Goal: Information Seeking & Learning: Check status

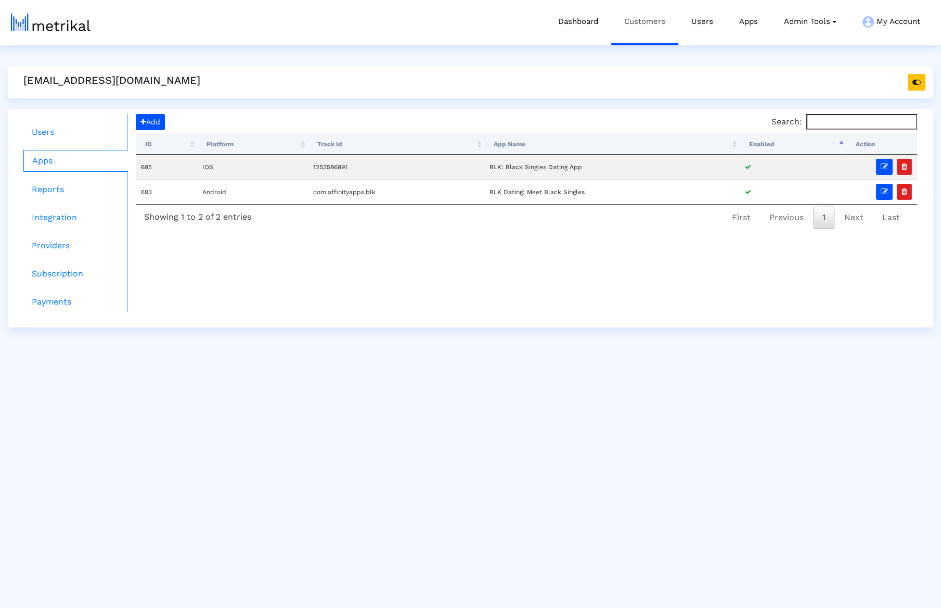
click at [440, 29] on link "Customers" at bounding box center [644, 21] width 67 height 43
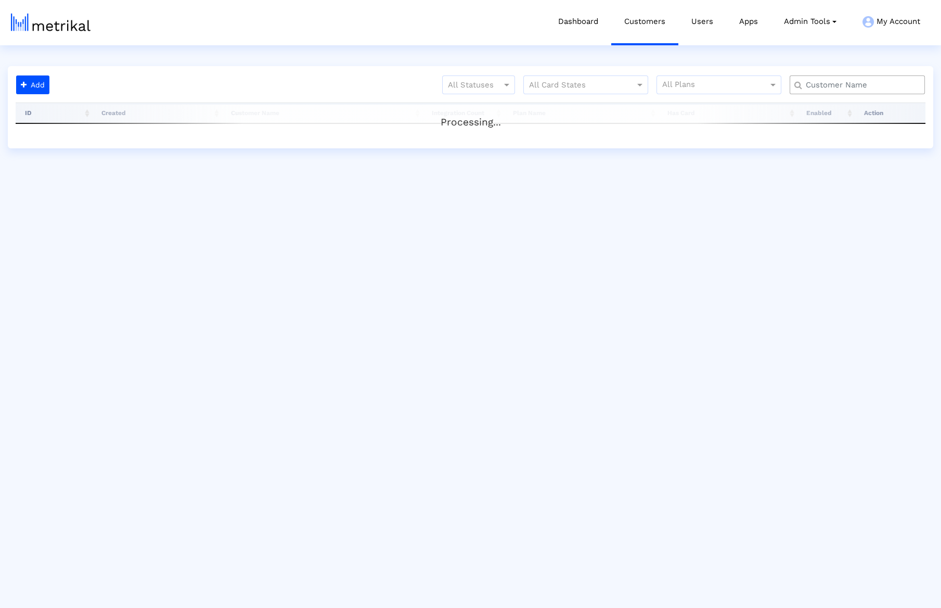
click at [440, 79] on div at bounding box center [857, 84] width 135 height 19
click at [440, 81] on input "text" at bounding box center [860, 85] width 122 height 11
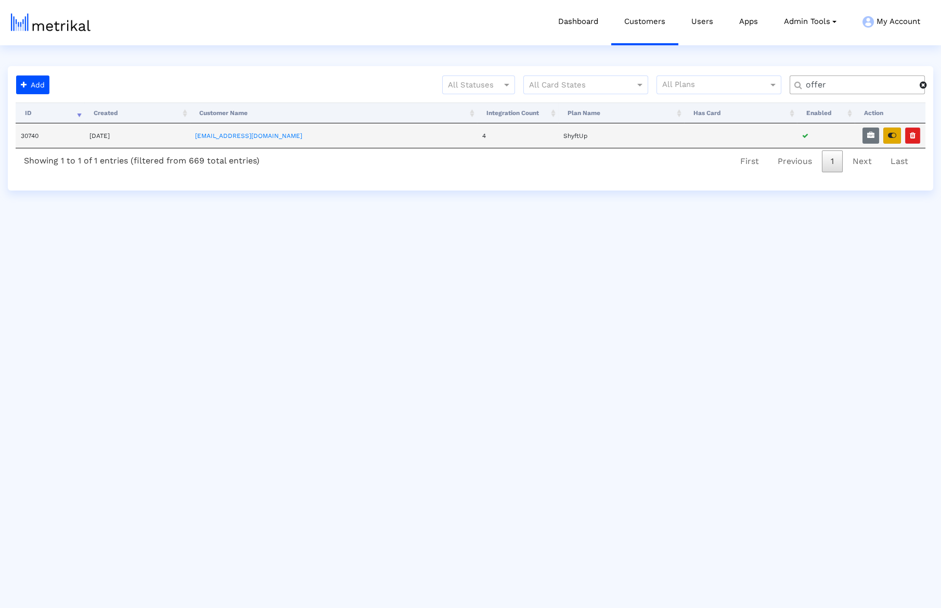
type input "offer"
click at [440, 141] on button "button" at bounding box center [893, 135] width 18 height 16
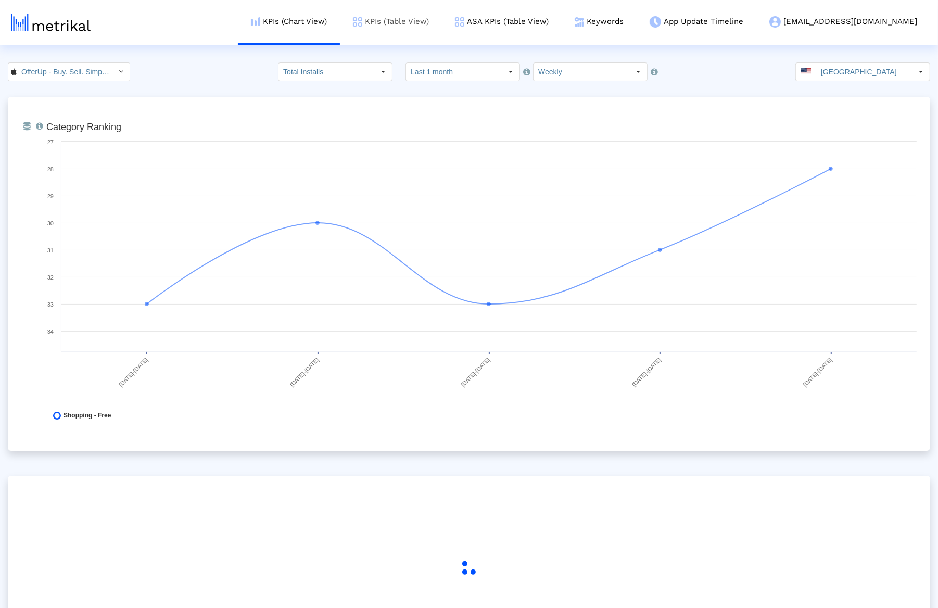
click at [427, 33] on link "KPIs (Table View)" at bounding box center [391, 21] width 102 height 43
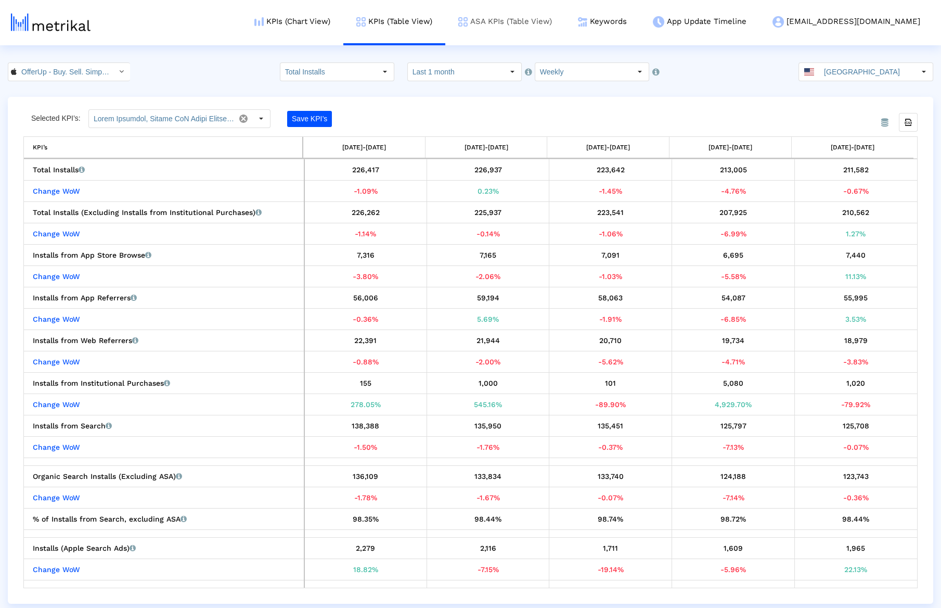
click at [565, 10] on link "ASA KPIs (Table View)" at bounding box center [505, 21] width 120 height 43
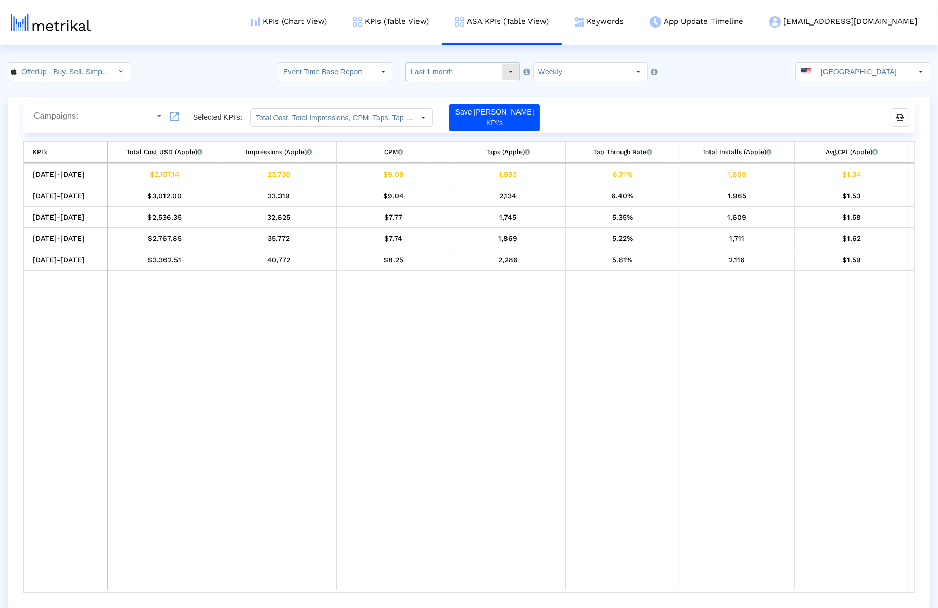
click at [436, 70] on input "Last 1 month" at bounding box center [454, 72] width 96 height 18
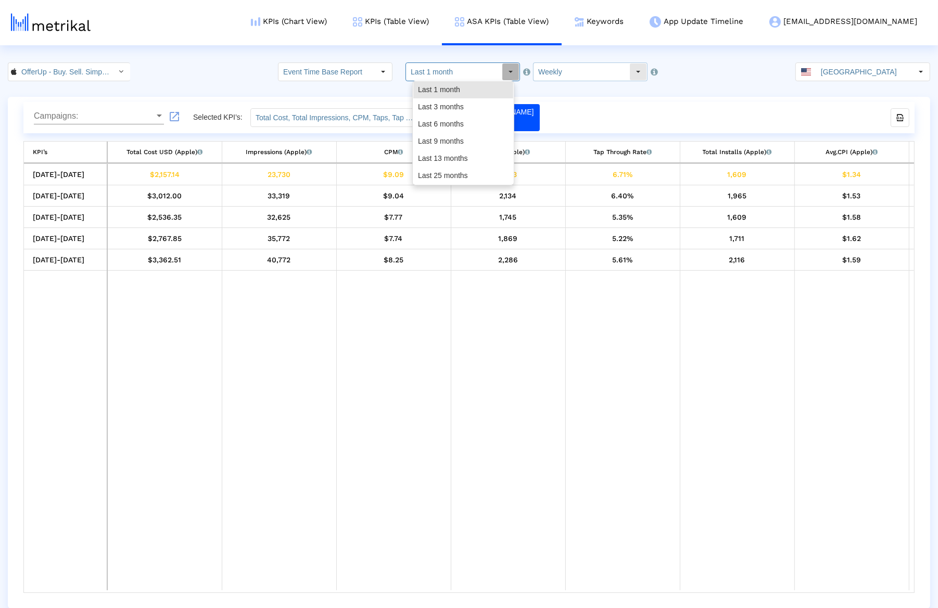
click at [584, 76] on input "Weekly" at bounding box center [581, 72] width 96 height 18
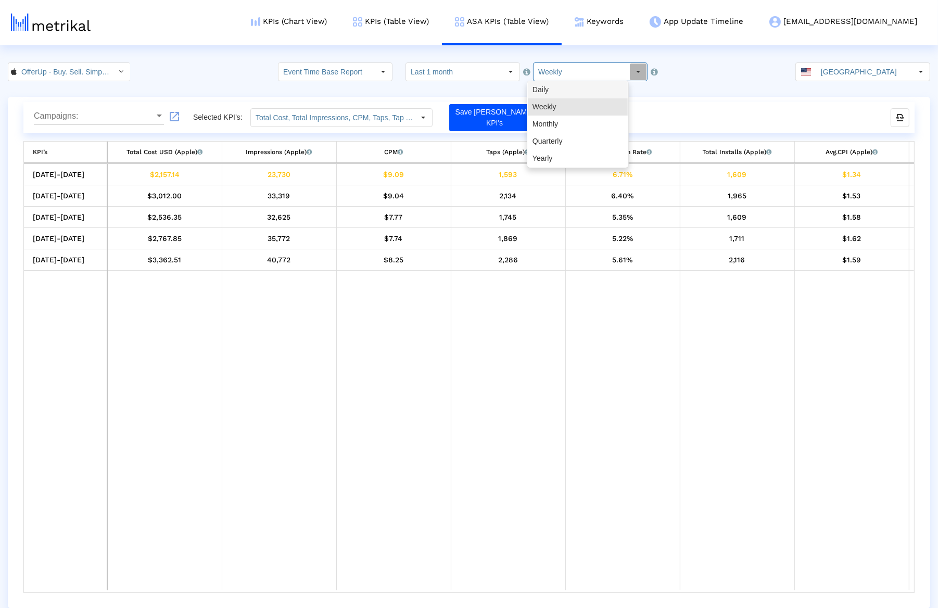
click at [570, 94] on div "Daily" at bounding box center [578, 89] width 100 height 17
type input "Daily"
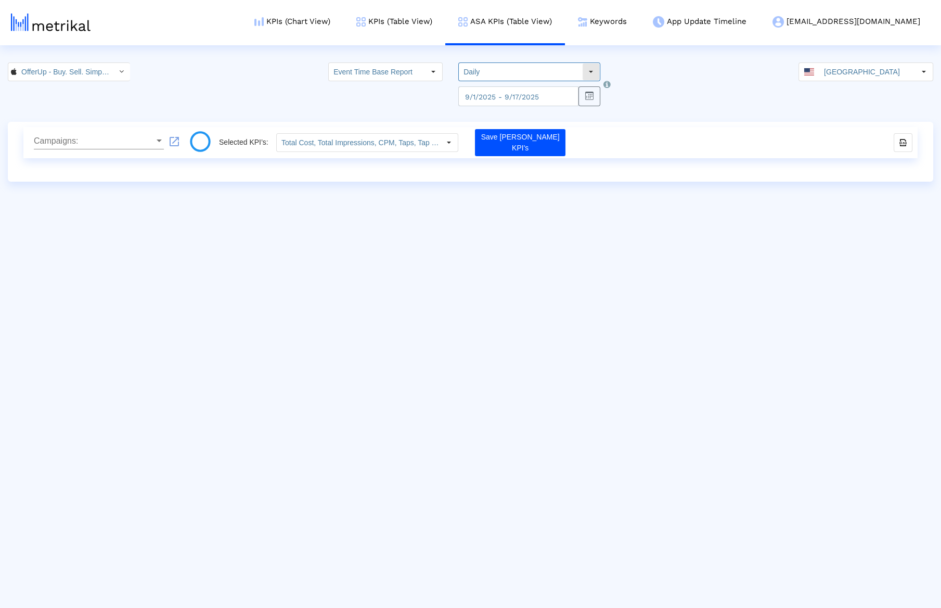
click at [531, 74] on input "Daily" at bounding box center [520, 72] width 123 height 18
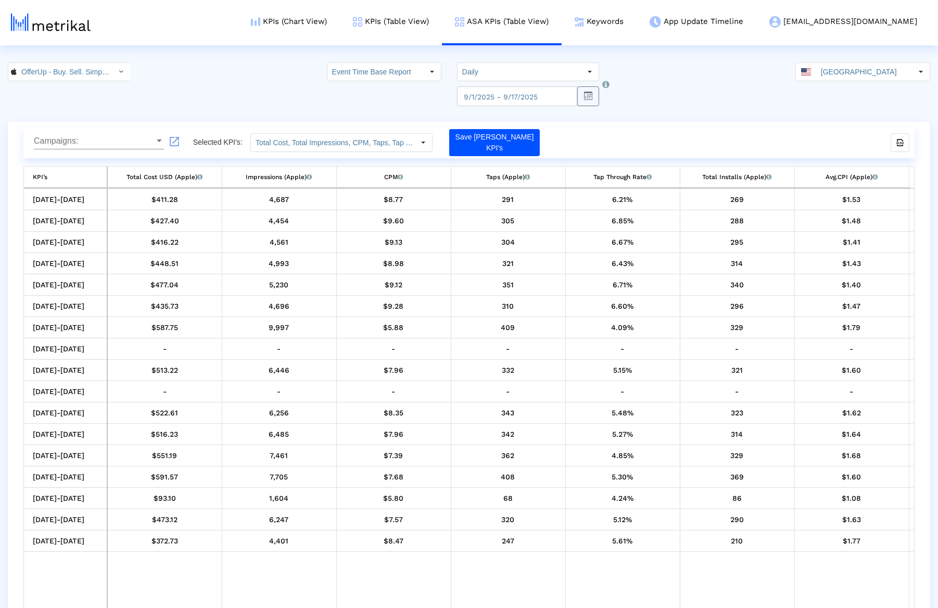
click at [613, 62] on div "OfferUp - Buy. Sell. Simple. < 468996152 > Event Time Base Report Select how wo…" at bounding box center [469, 84] width 938 height 44
click at [602, 84] on div "Select how would like to group the data below." at bounding box center [668, 94] width 133 height 32
click at [581, 92] on button "button" at bounding box center [588, 96] width 22 height 20
select select "9"
select select "2025"
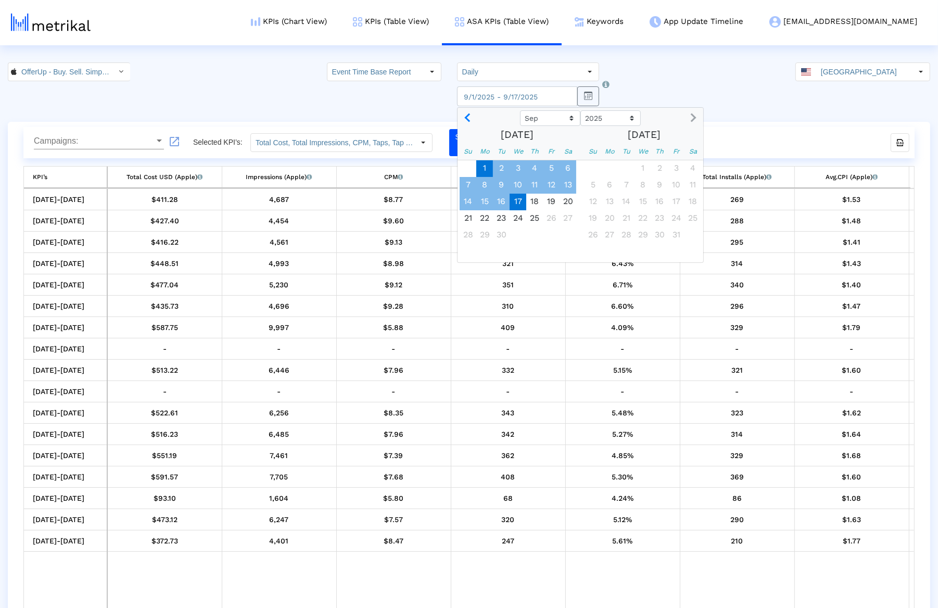
click at [516, 196] on span "17" at bounding box center [517, 202] width 17 height 17
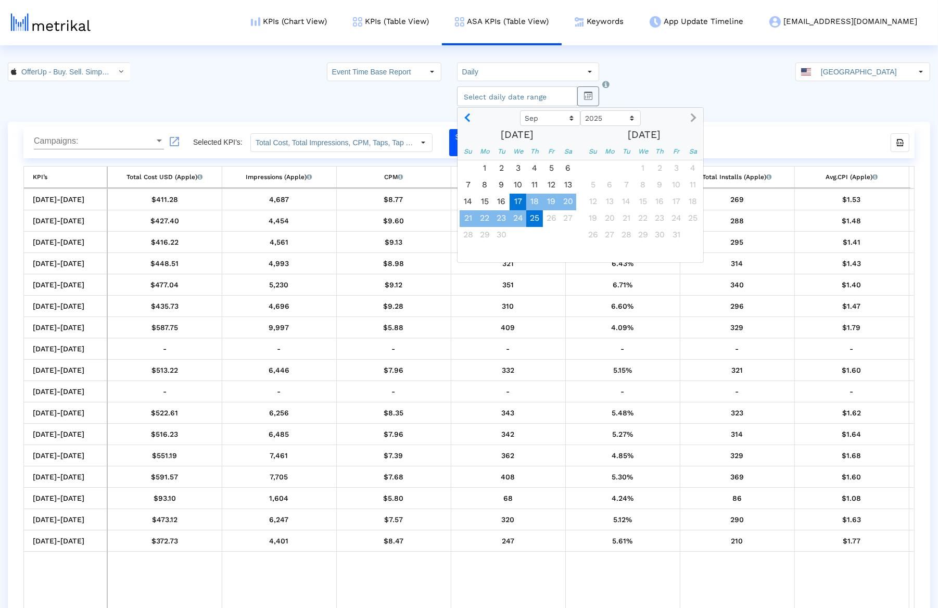
click at [537, 219] on span "25" at bounding box center [534, 218] width 17 height 17
type input "2025-09-25"
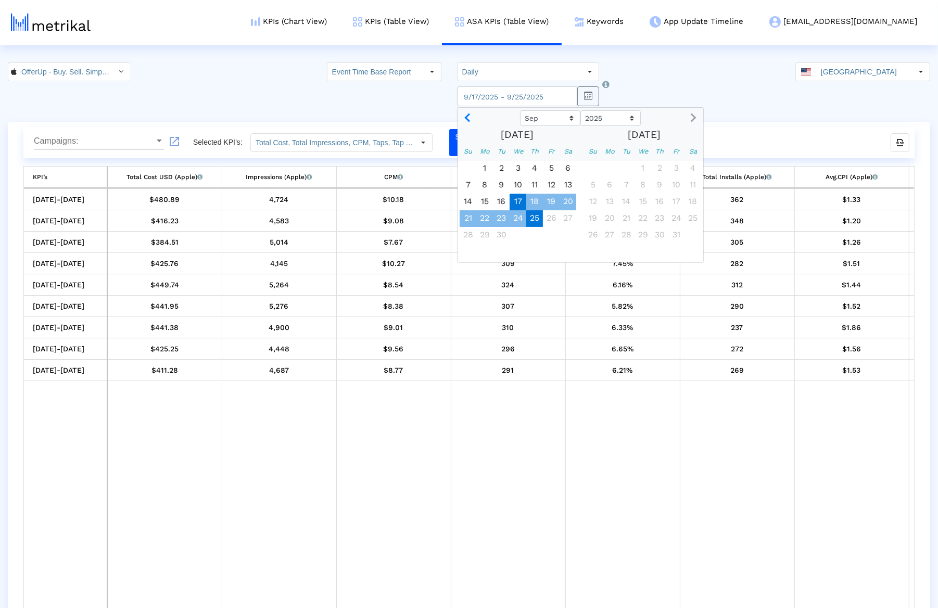
click at [312, 416] on td "Data grid" at bounding box center [279, 498] width 114 height 235
